Goal: Task Accomplishment & Management: Manage account settings

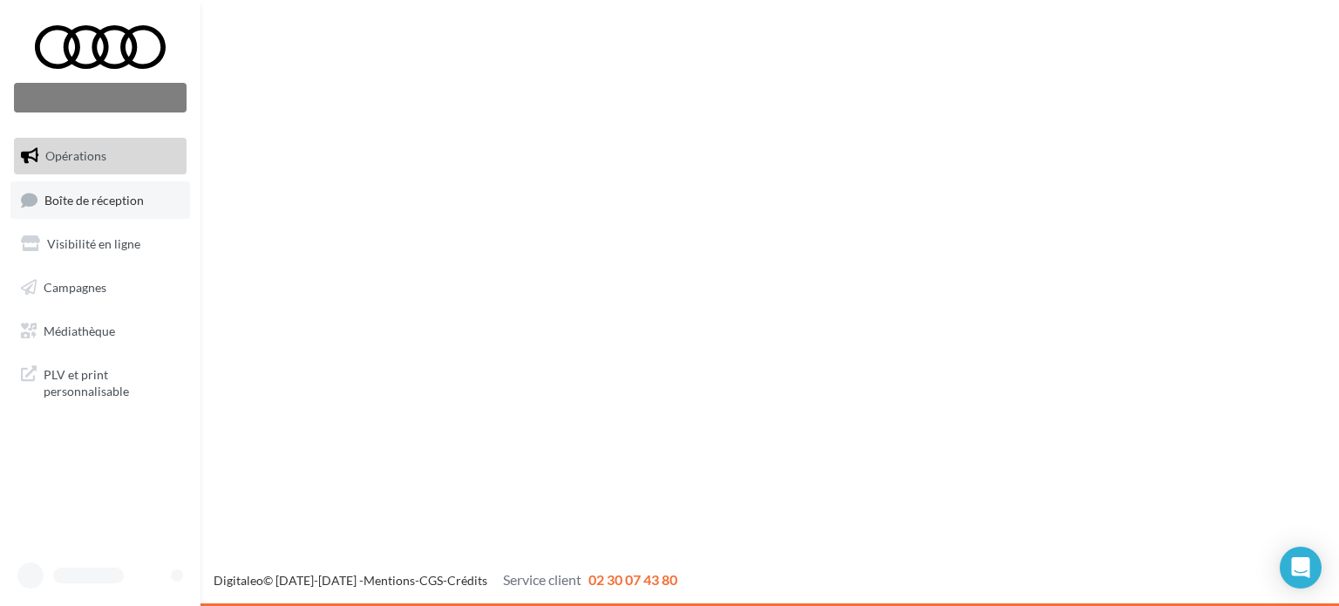
click at [112, 202] on span "Boîte de réception" at bounding box center [93, 199] width 99 height 15
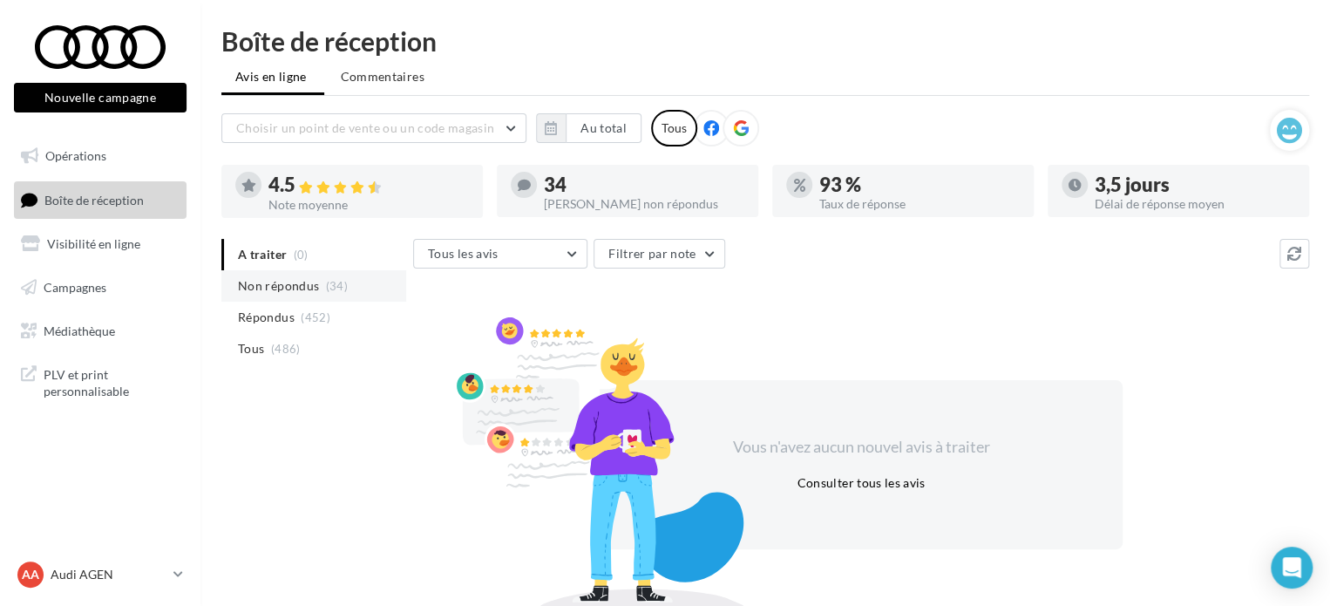
click at [286, 290] on span "Non répondus" at bounding box center [278, 285] width 81 height 17
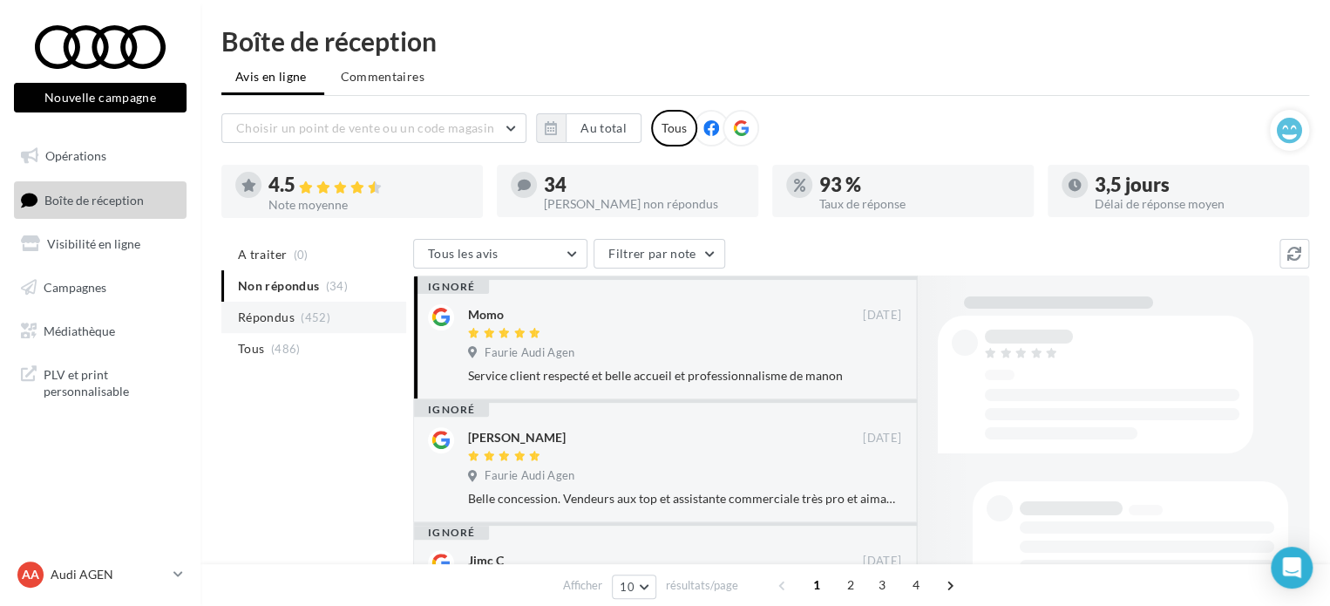
click at [256, 322] on span "Répondus" at bounding box center [266, 317] width 57 height 17
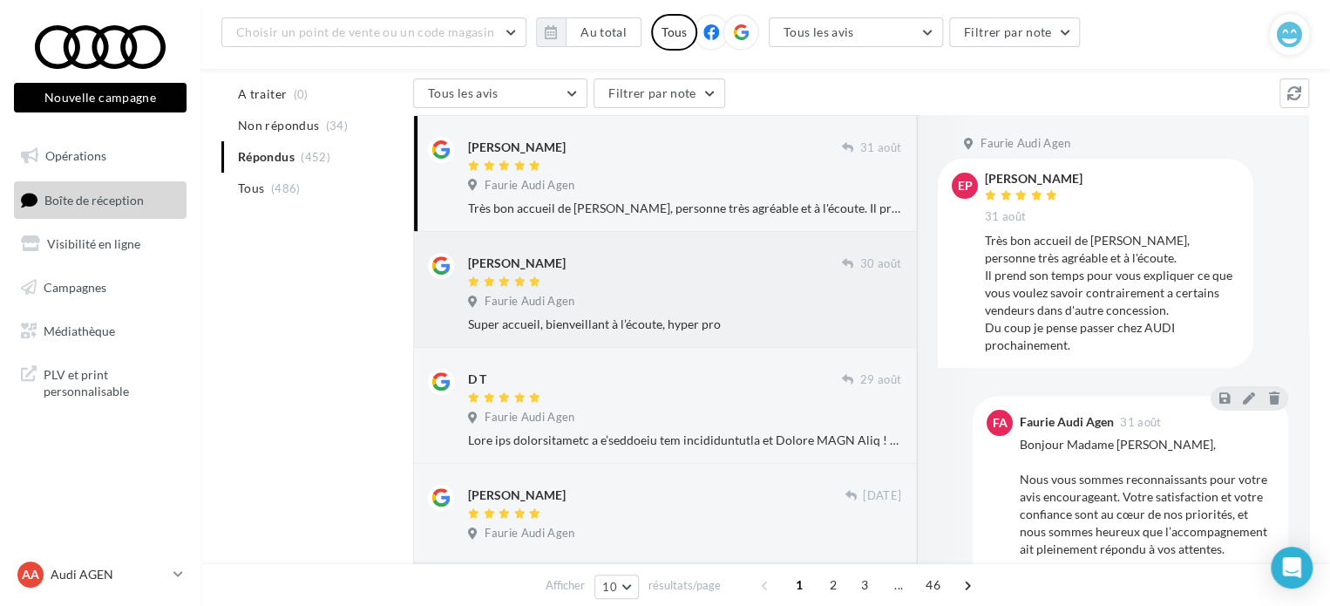
click at [778, 282] on div at bounding box center [655, 282] width 374 height 15
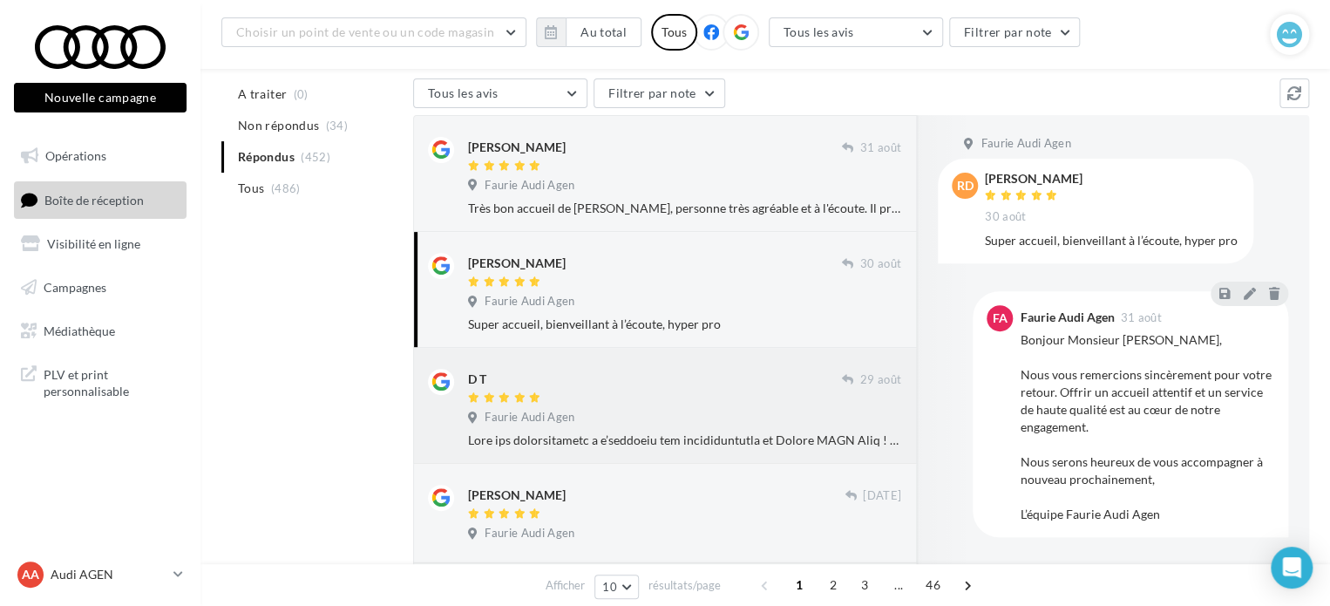
click at [737, 391] on div at bounding box center [655, 398] width 374 height 15
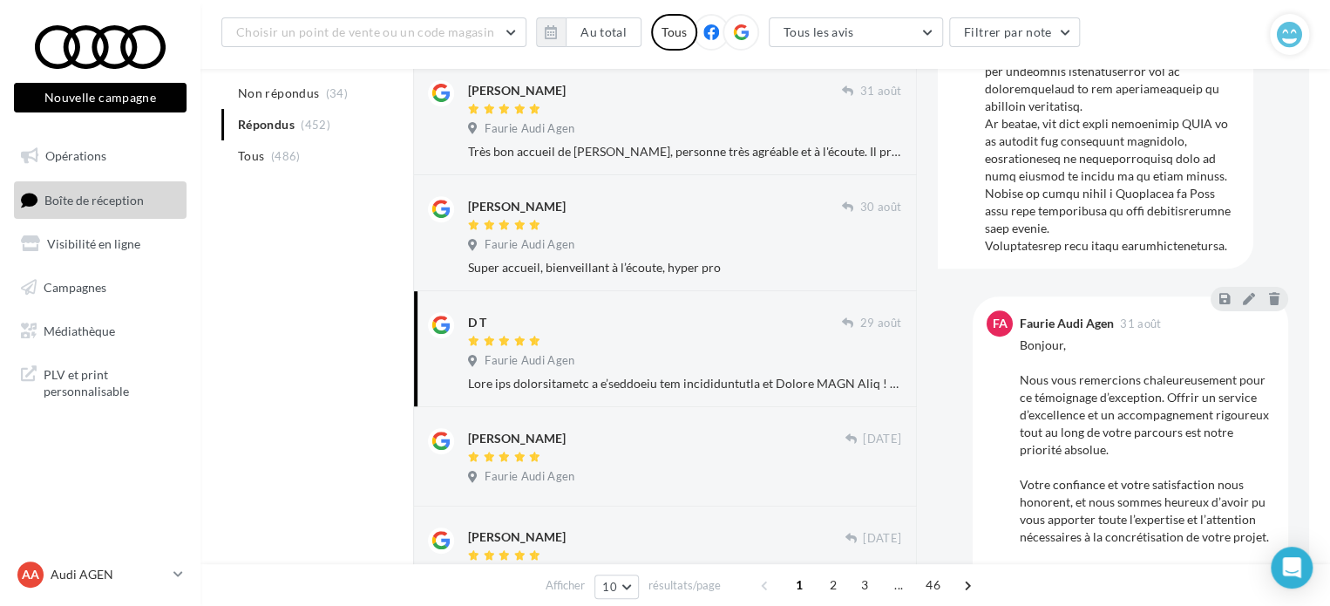
scroll to position [262, 0]
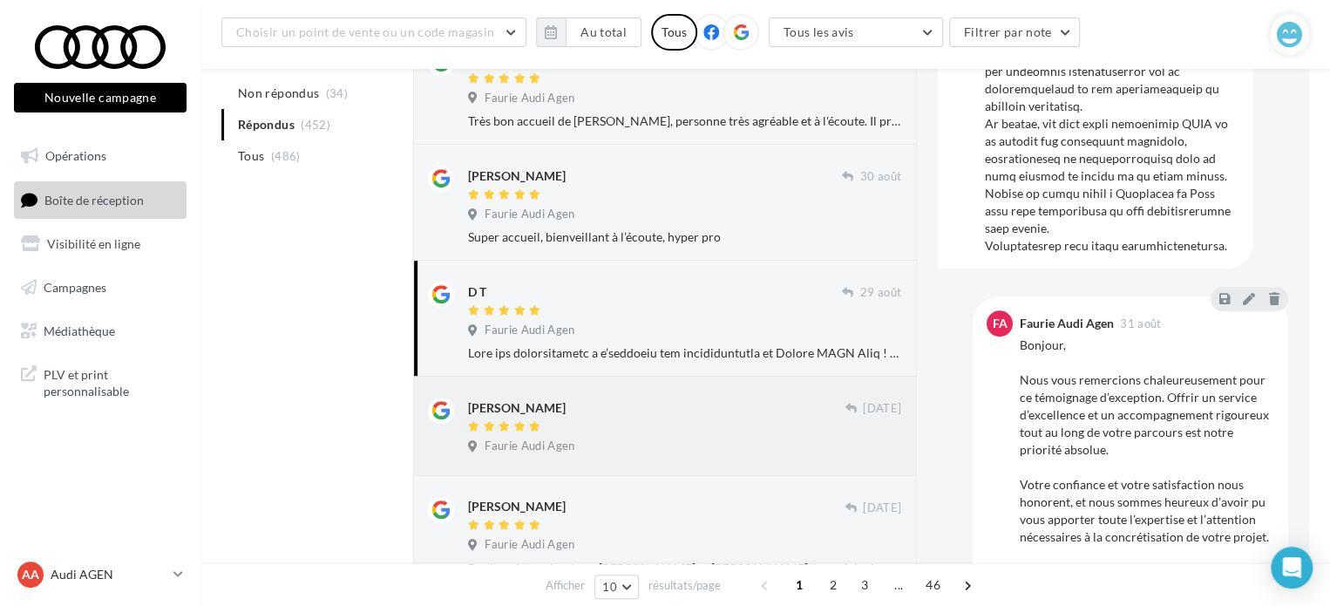
click at [697, 425] on div at bounding box center [656, 427] width 377 height 15
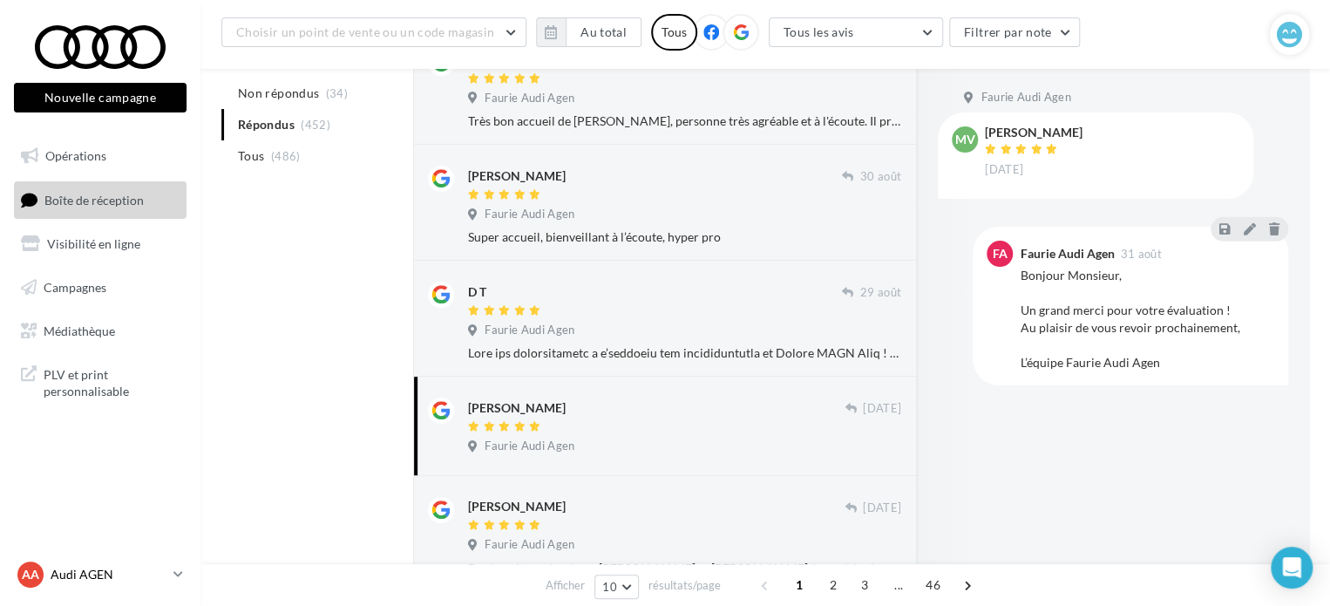
click at [116, 571] on p "Audi AGEN" at bounding box center [109, 574] width 116 height 17
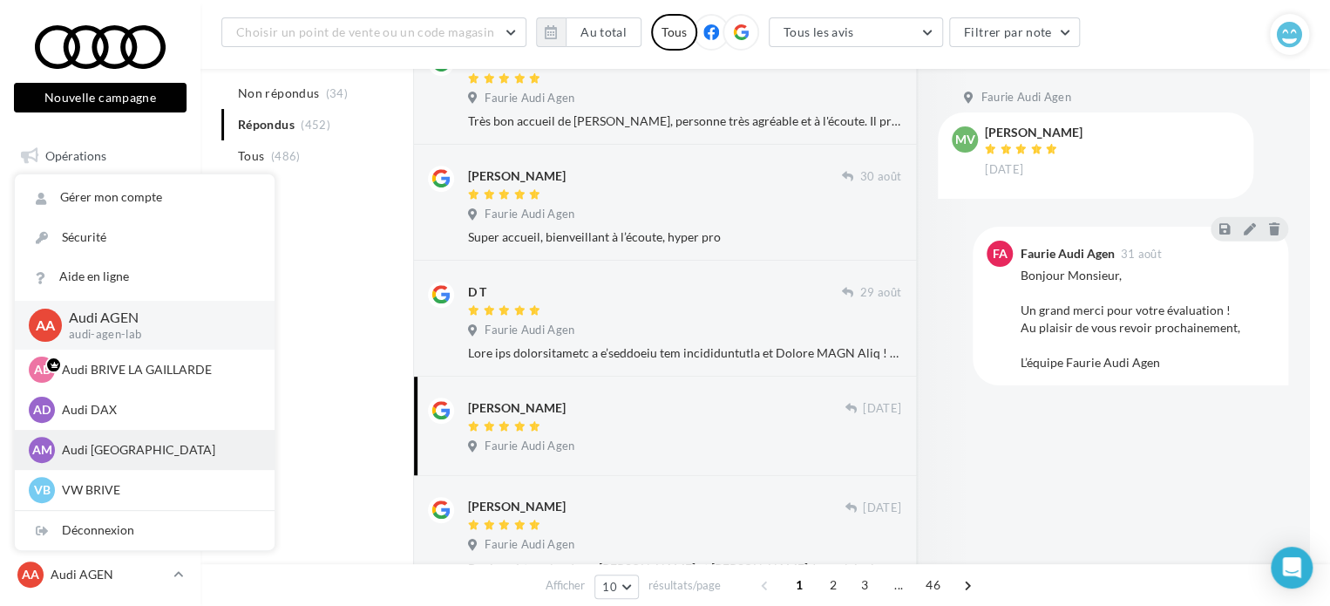
click at [161, 453] on p "Audi [GEOGRAPHIC_DATA]" at bounding box center [158, 449] width 192 height 17
